Goal: Information Seeking & Learning: Learn about a topic

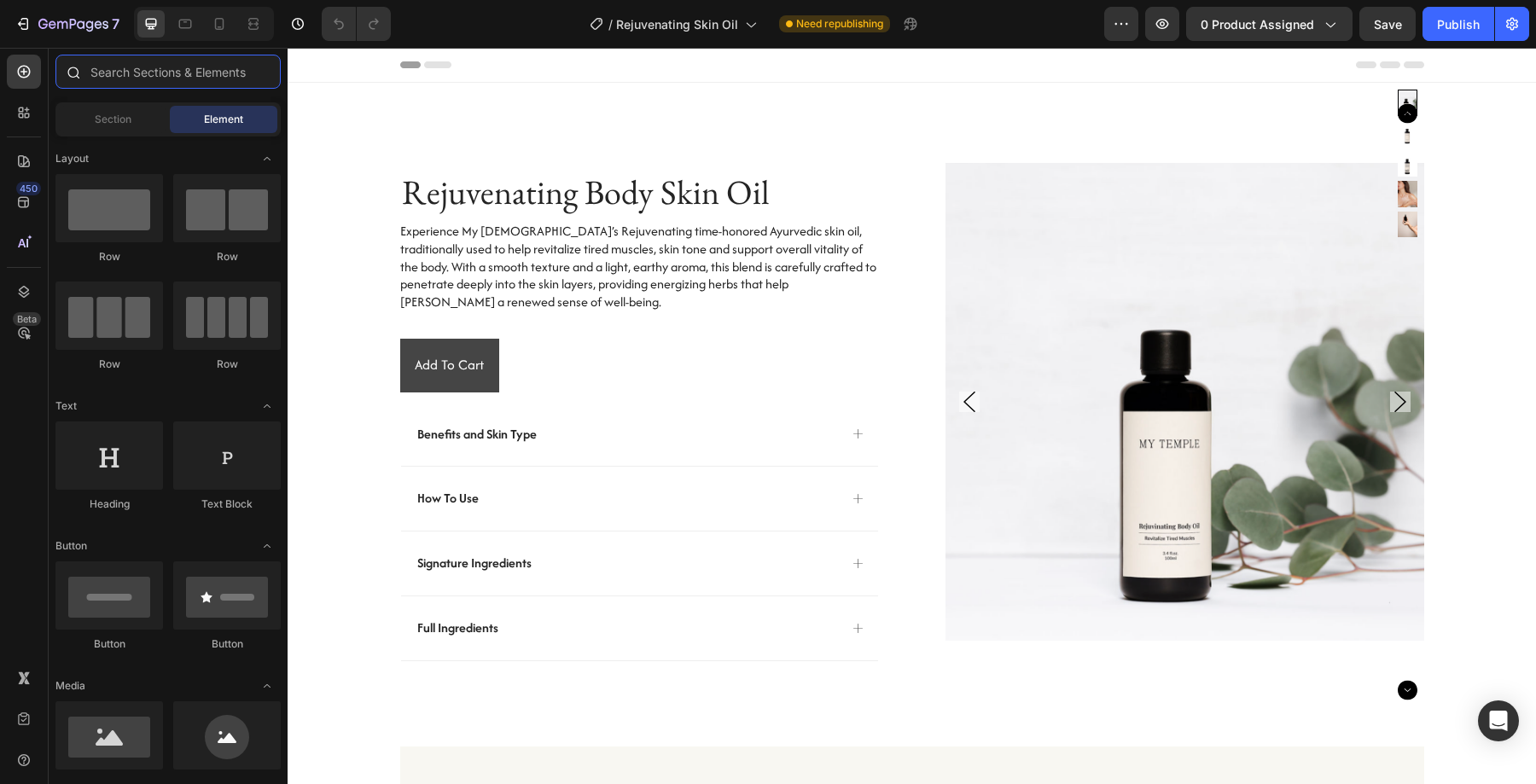
click at [142, 66] on input "text" at bounding box center [168, 71] width 226 height 34
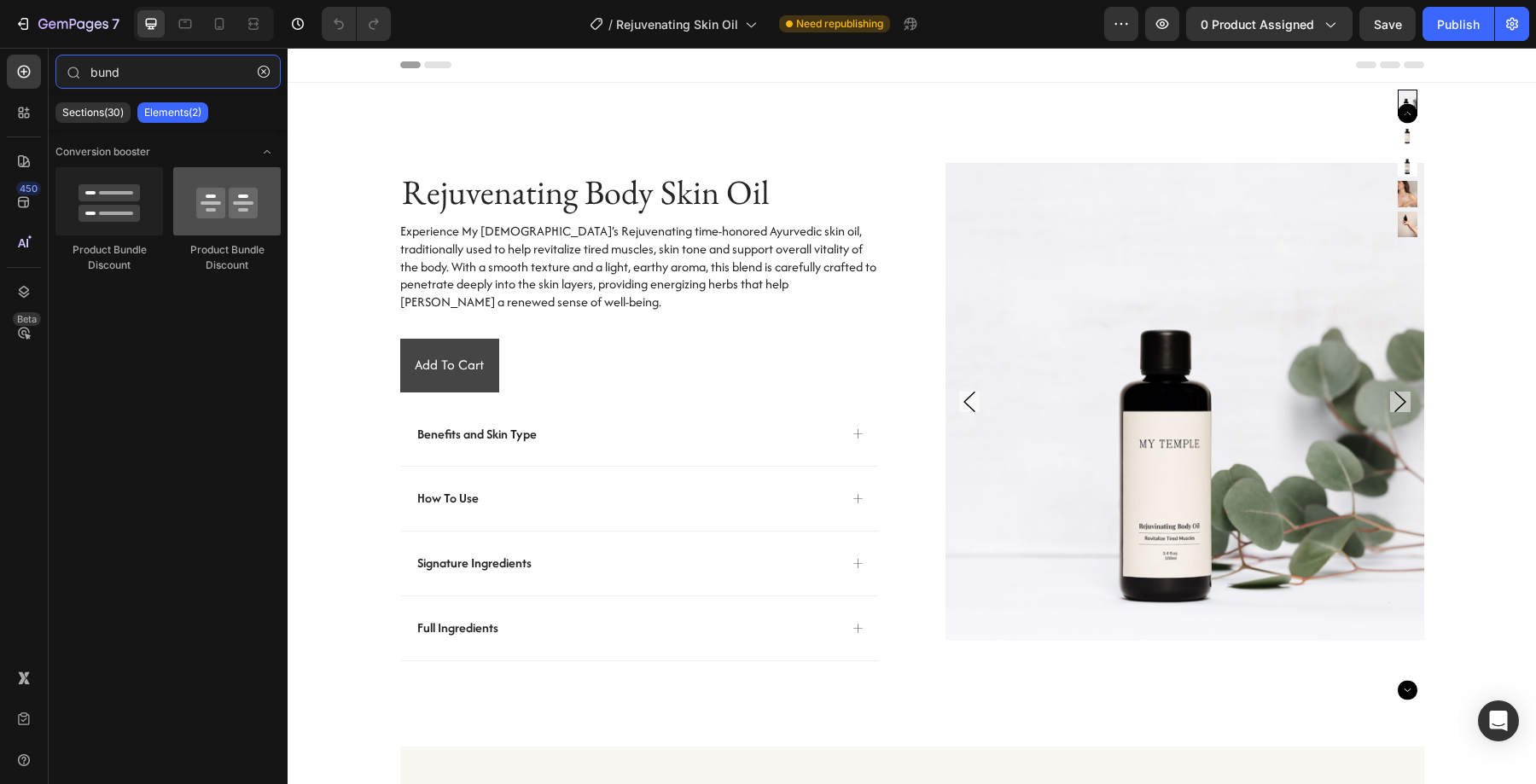
type input "bund"
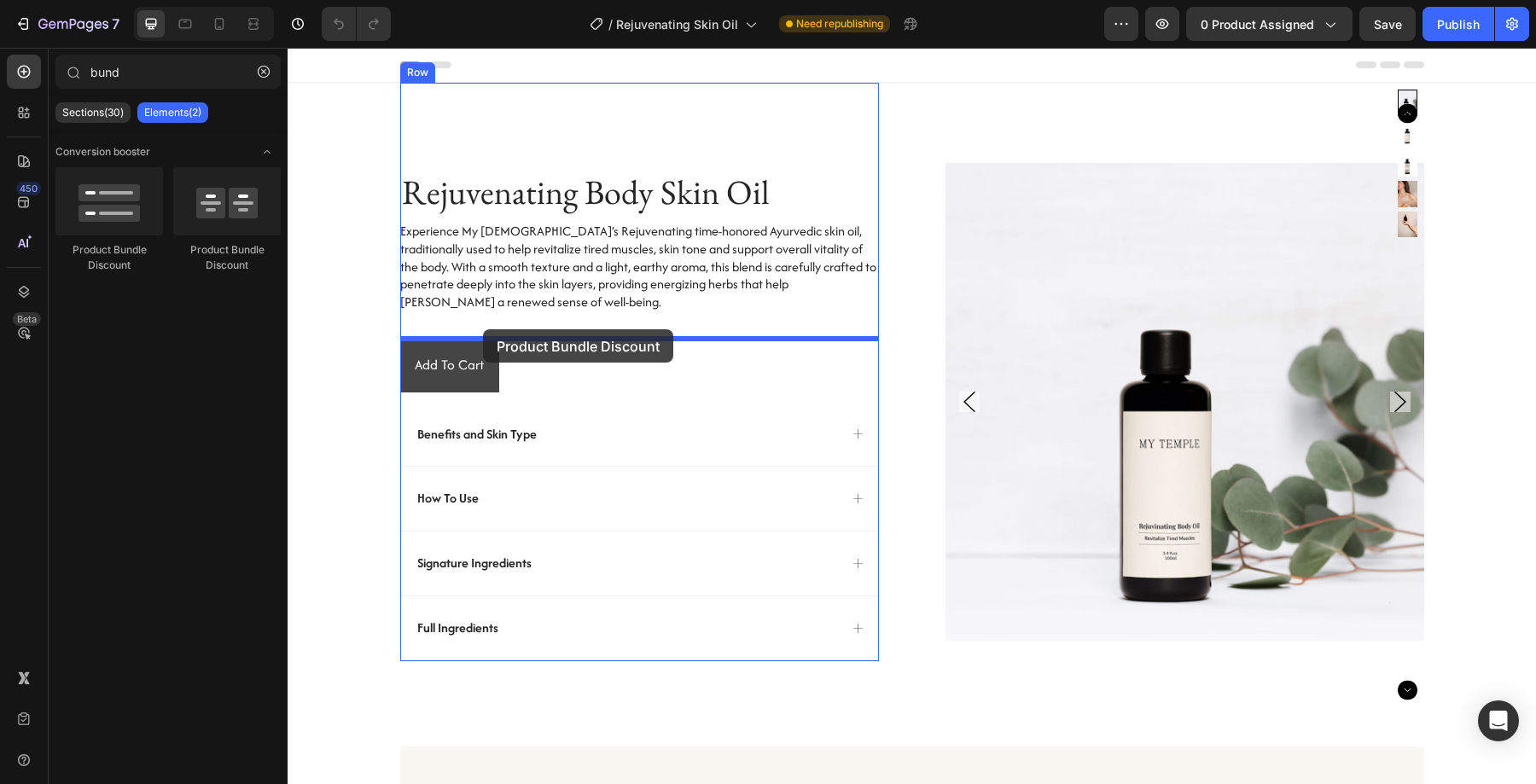
drag, startPoint x: 512, startPoint y: 263, endPoint x: 483, endPoint y: 329, distance: 72.1
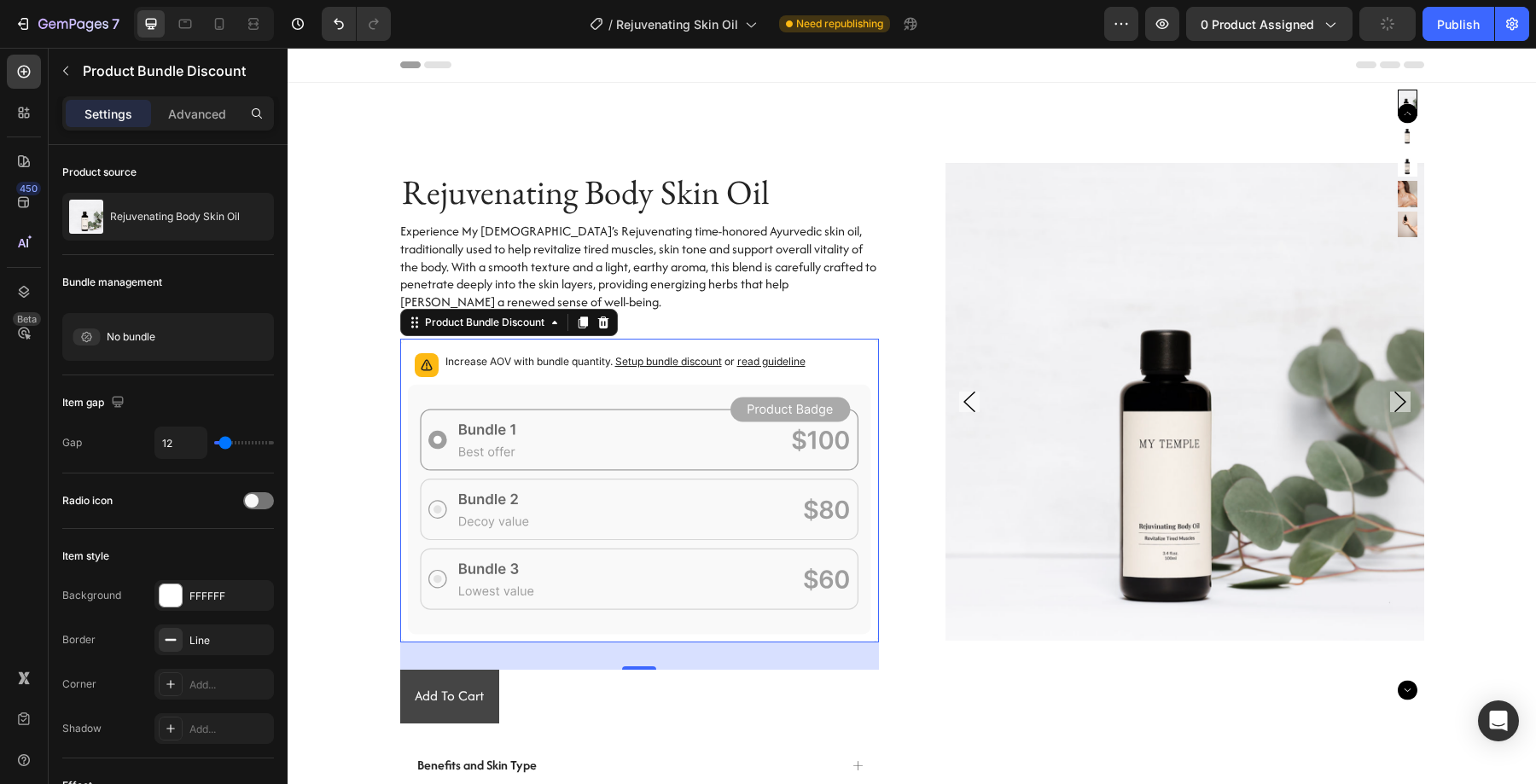
click at [654, 361] on span "Setup bundle discount" at bounding box center [668, 361] width 107 height 13
click at [71, 74] on icon "button" at bounding box center [65, 70] width 14 height 14
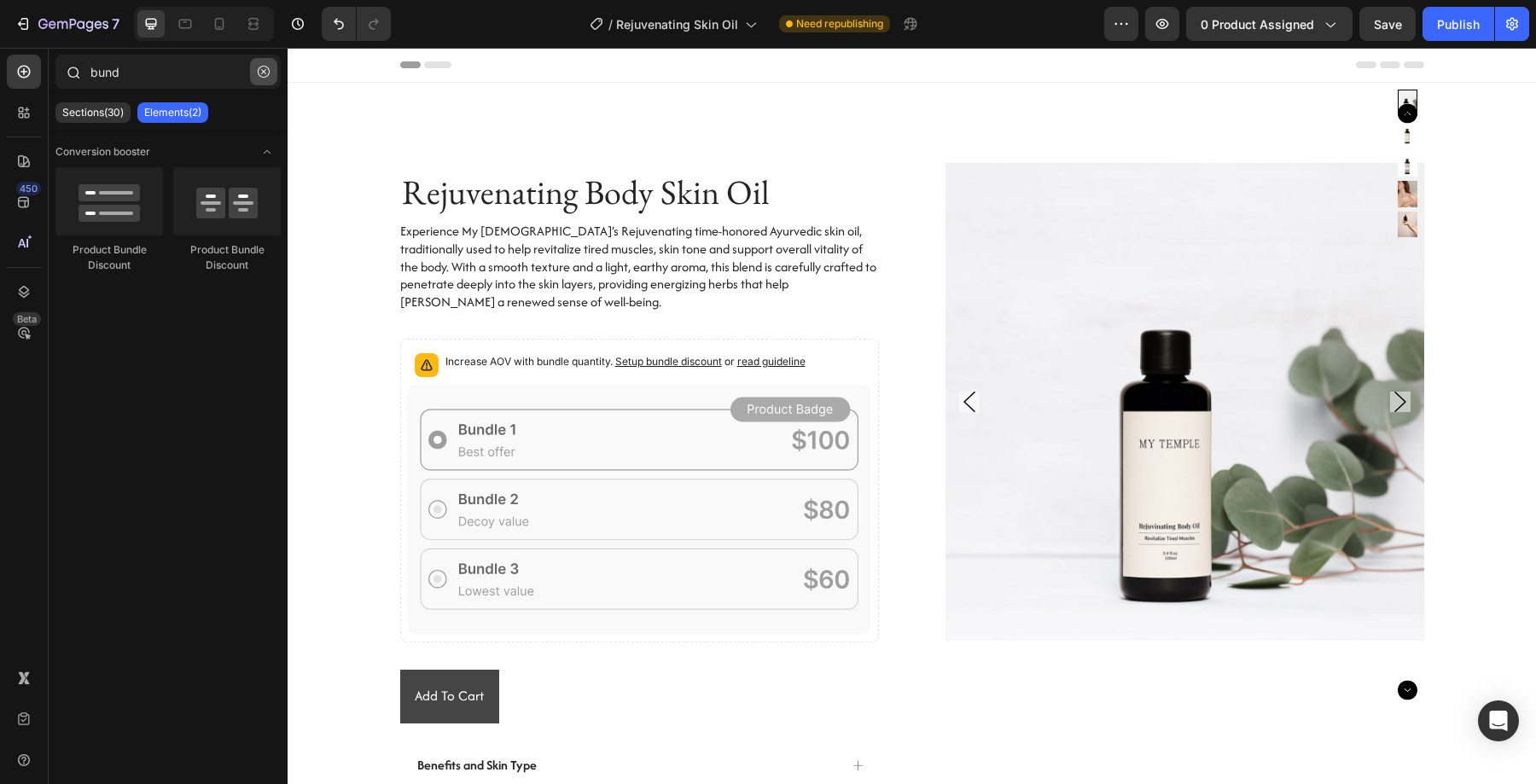
click at [268, 71] on icon "button" at bounding box center [263, 71] width 12 height 12
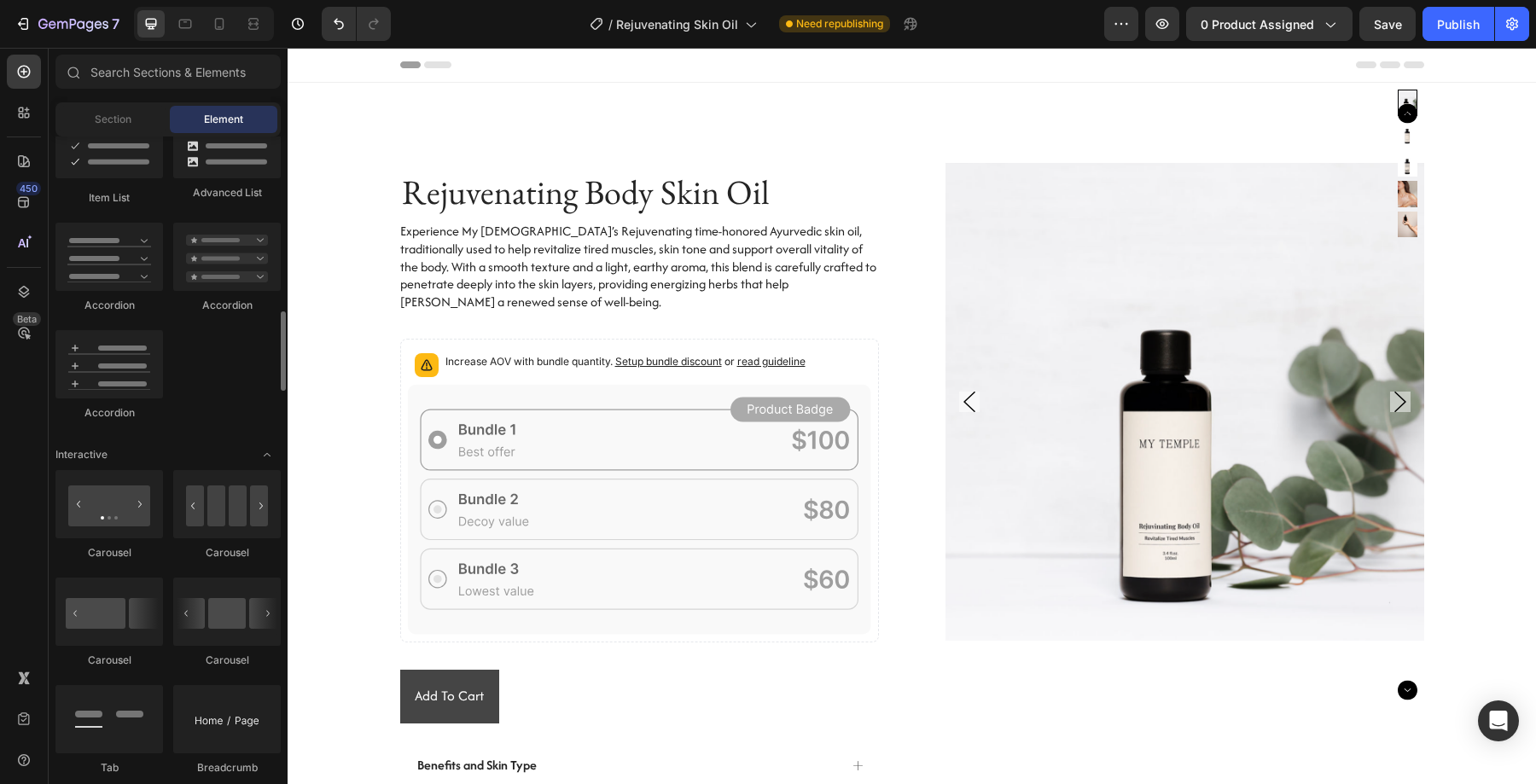
scroll to position [1602, 0]
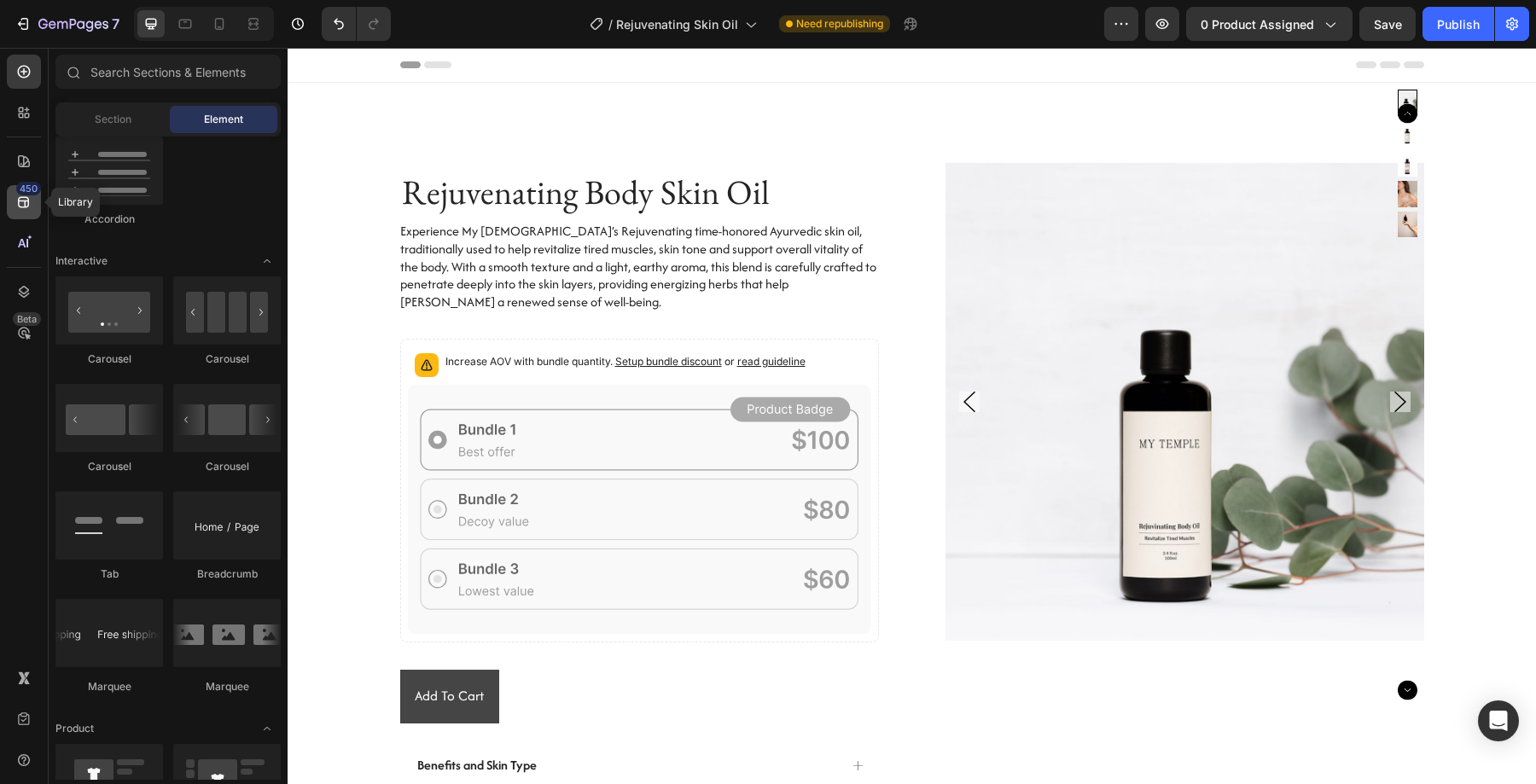
click at [26, 197] on icon at bounding box center [24, 203] width 11 height 11
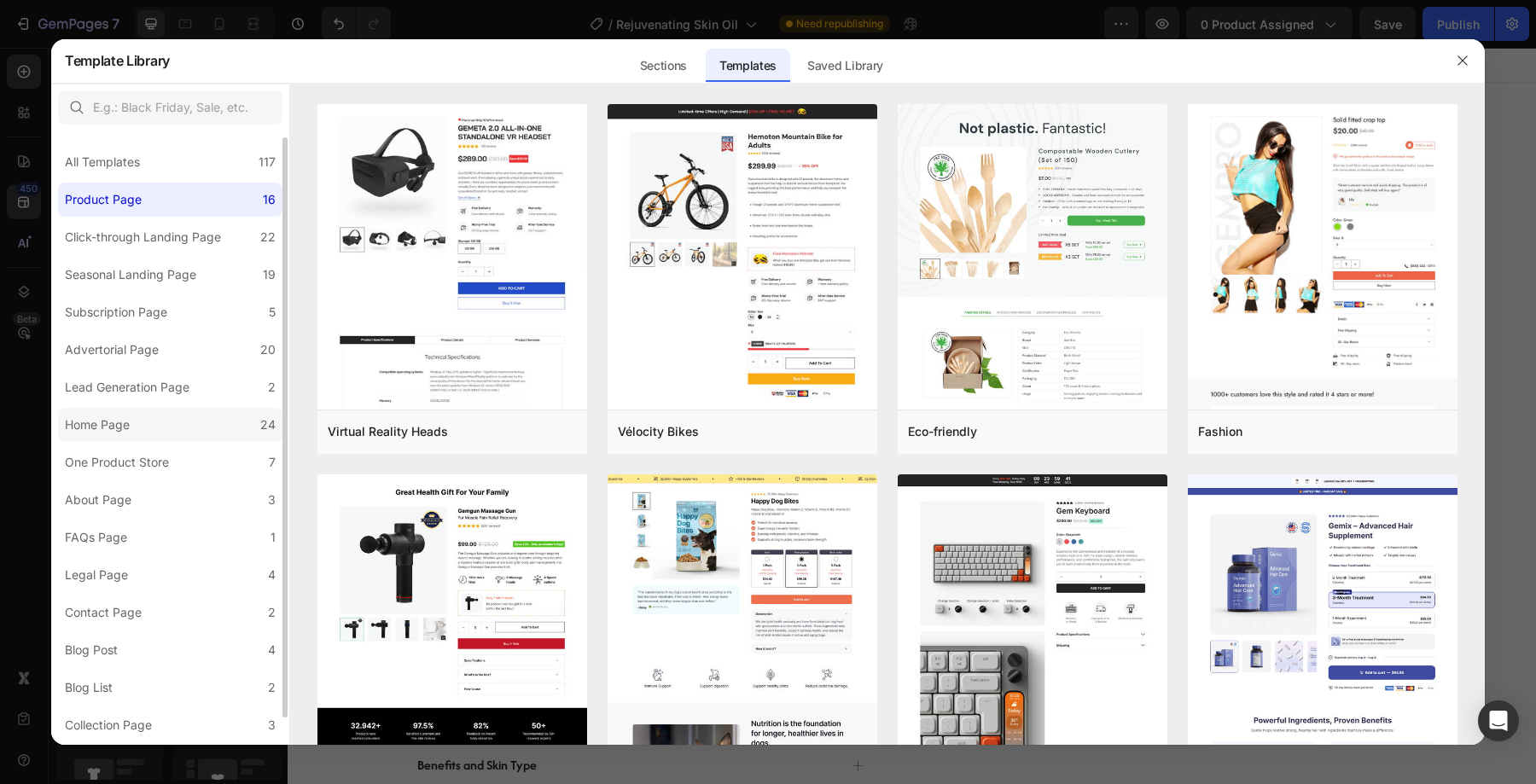
scroll to position [35, 0]
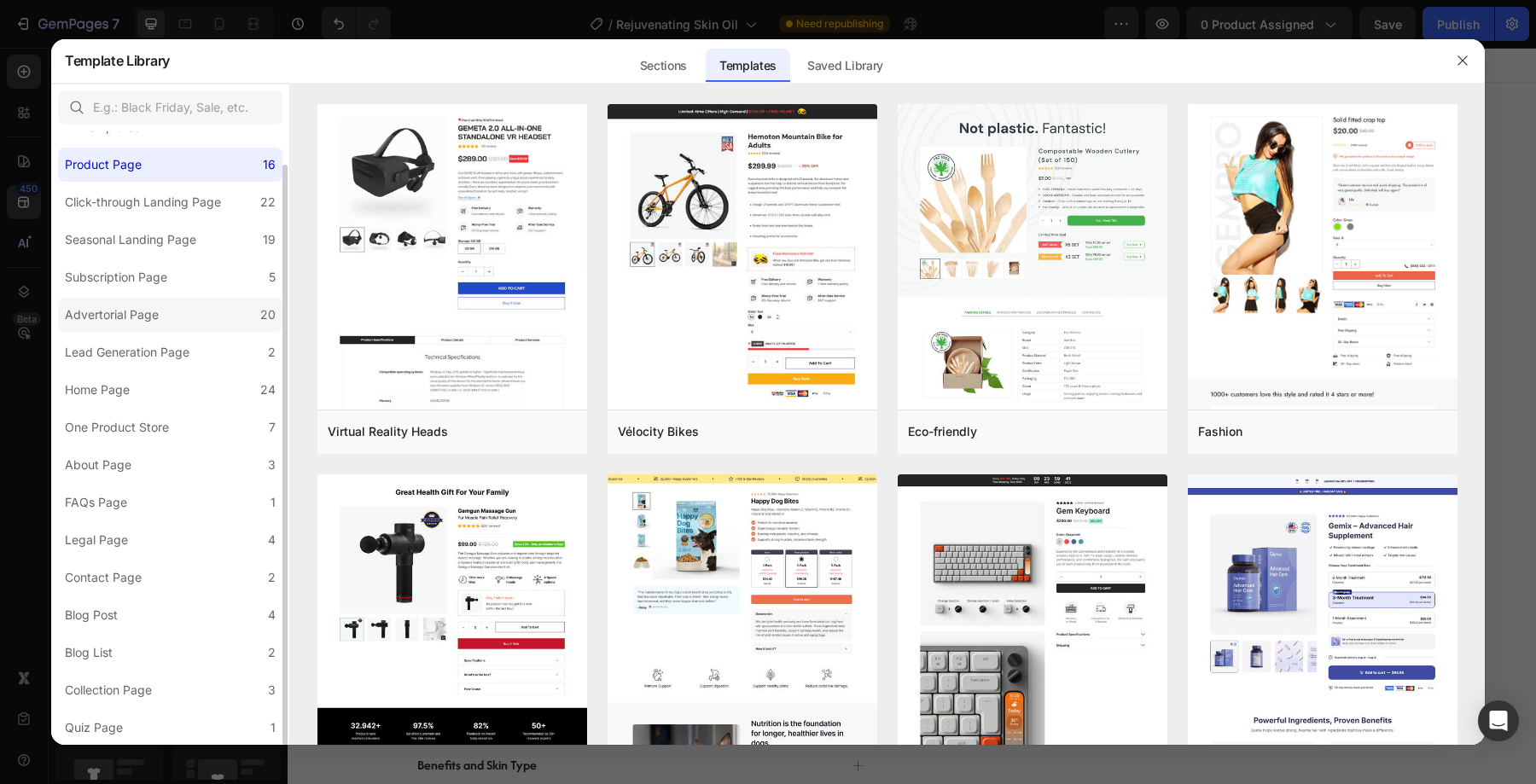
click at [142, 306] on div "Advertorial Page" at bounding box center [111, 315] width 94 height 20
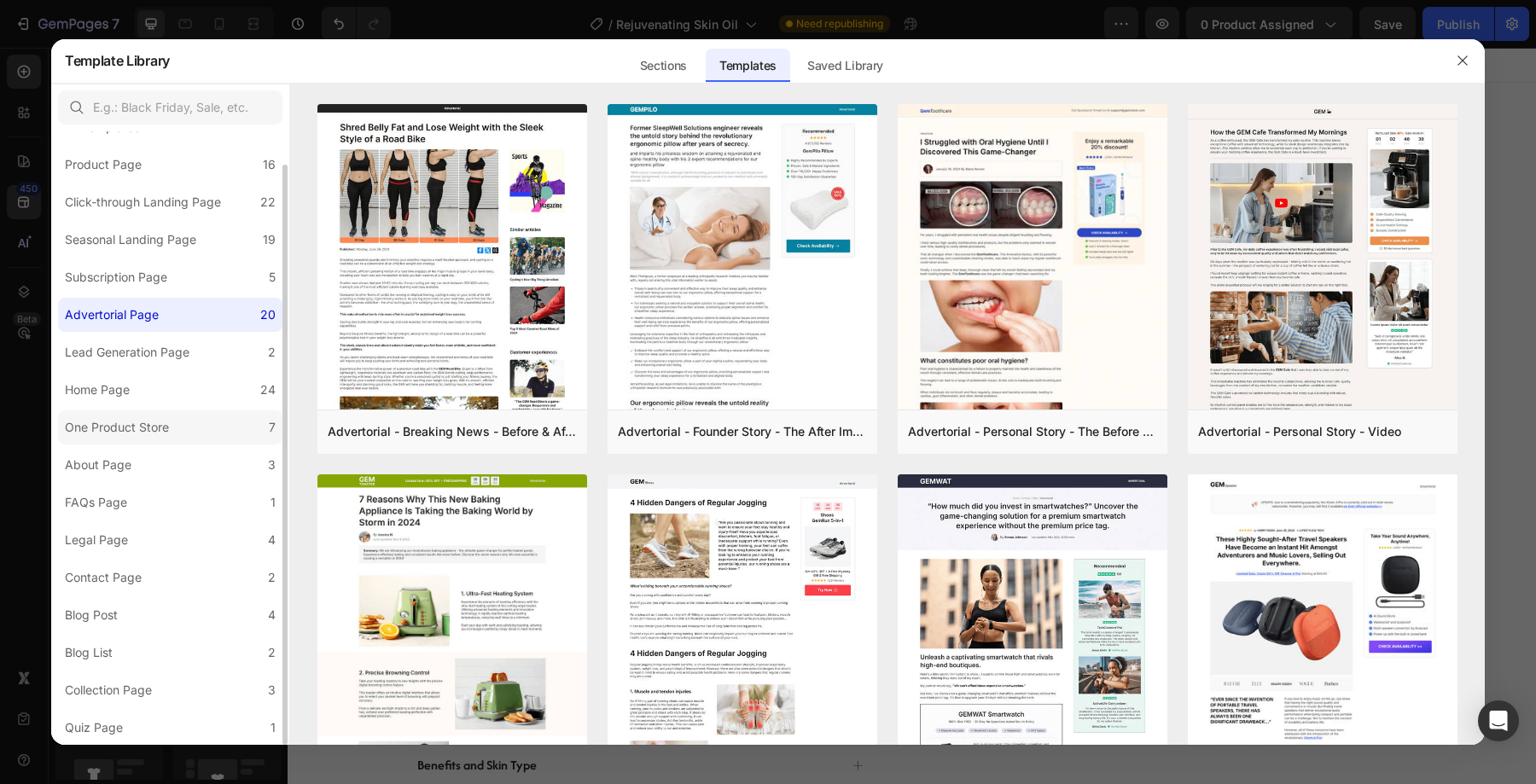
click at [150, 426] on div "One Product Store" at bounding box center [117, 427] width 104 height 20
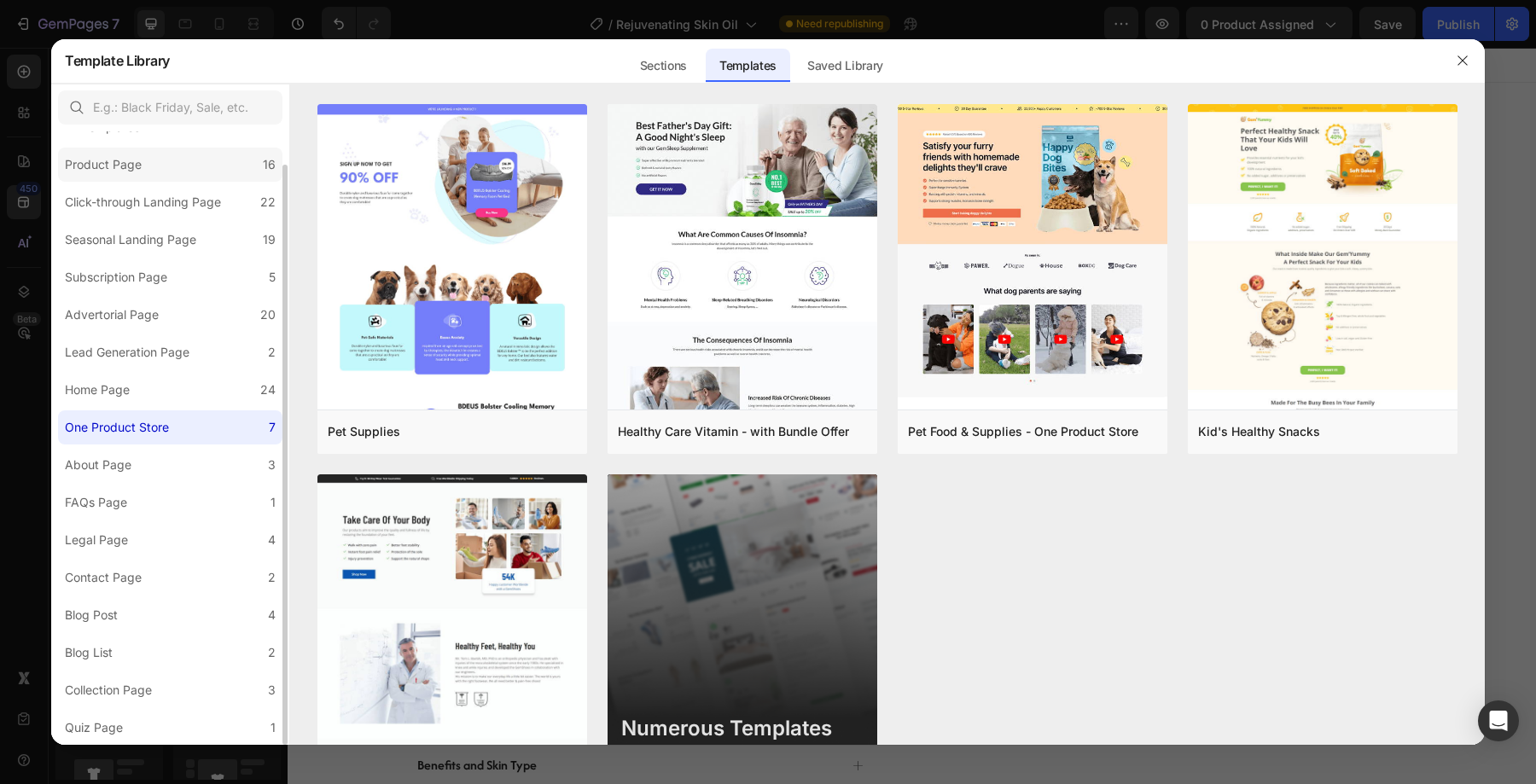
click at [144, 165] on div "Product Page" at bounding box center [107, 164] width 84 height 20
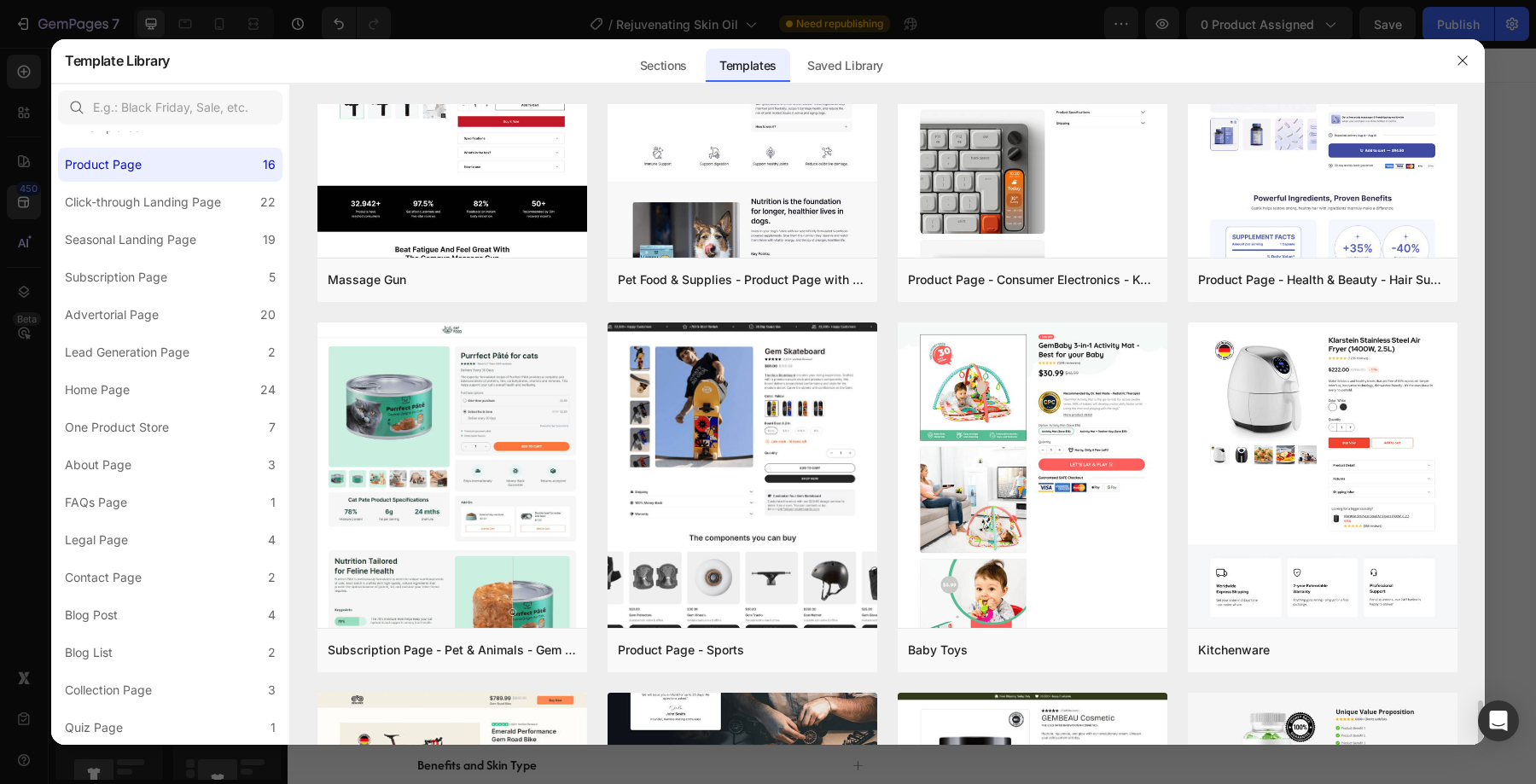
scroll to position [1074, 0]
